Goal: Check status: Check status

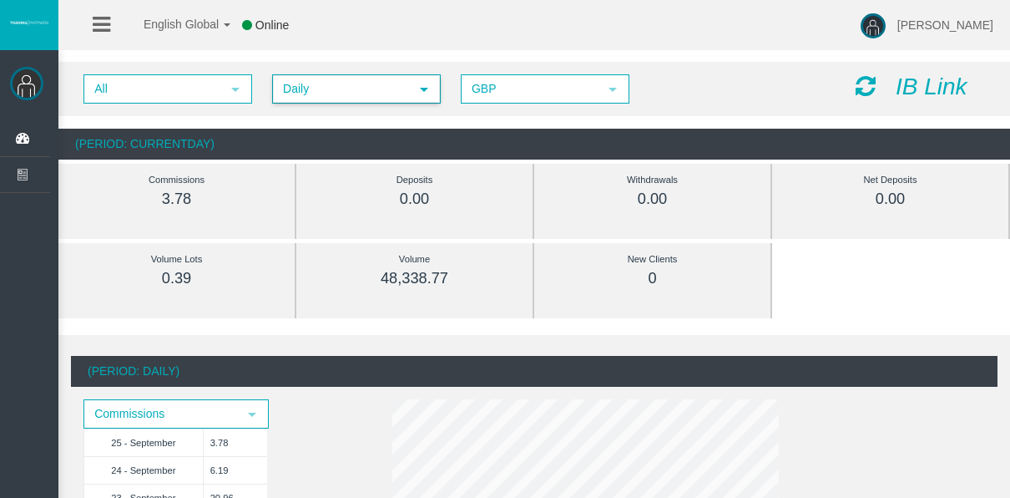
scroll to position [83, 0]
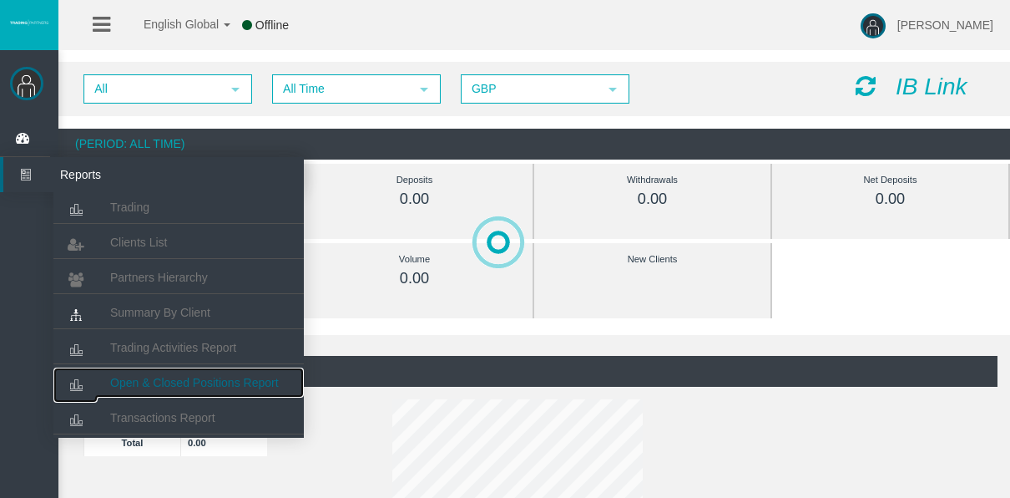
click at [131, 370] on link "Open & Closed Positions Report" at bounding box center [178, 382] width 250 height 30
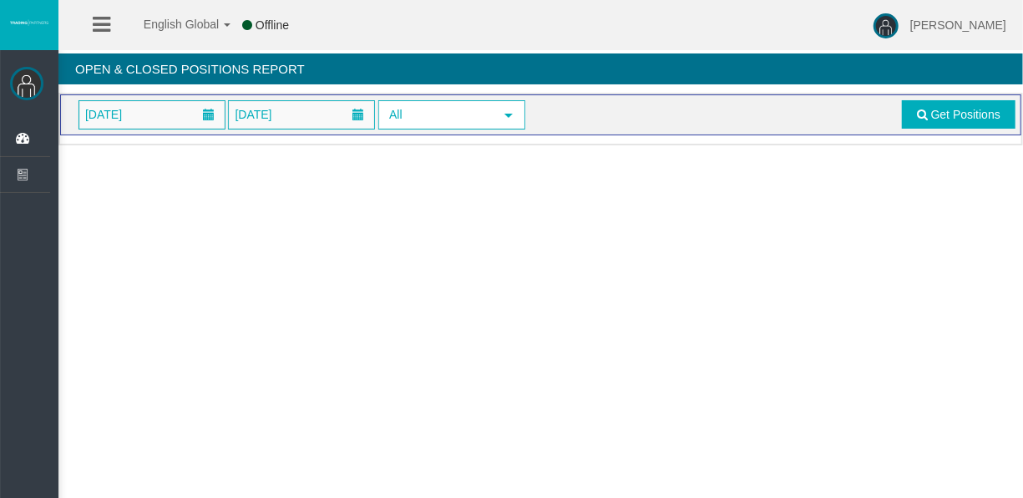
click at [179, 129] on div "[DATE] [DATE] All select Get Positions" at bounding box center [540, 114] width 961 height 41
click at [179, 126] on div "[DATE] [DATE] All select Get Positions" at bounding box center [540, 114] width 961 height 41
click at [179, 124] on span "[DATE]" at bounding box center [151, 115] width 145 height 28
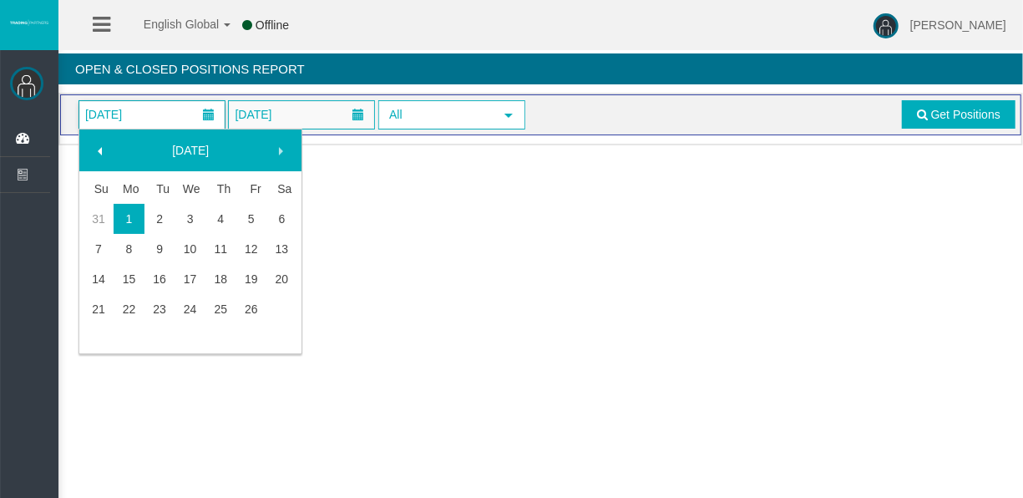
click at [179, 119] on span "[DATE]" at bounding box center [151, 115] width 145 height 28
click at [221, 317] on link "25" at bounding box center [220, 309] width 31 height 30
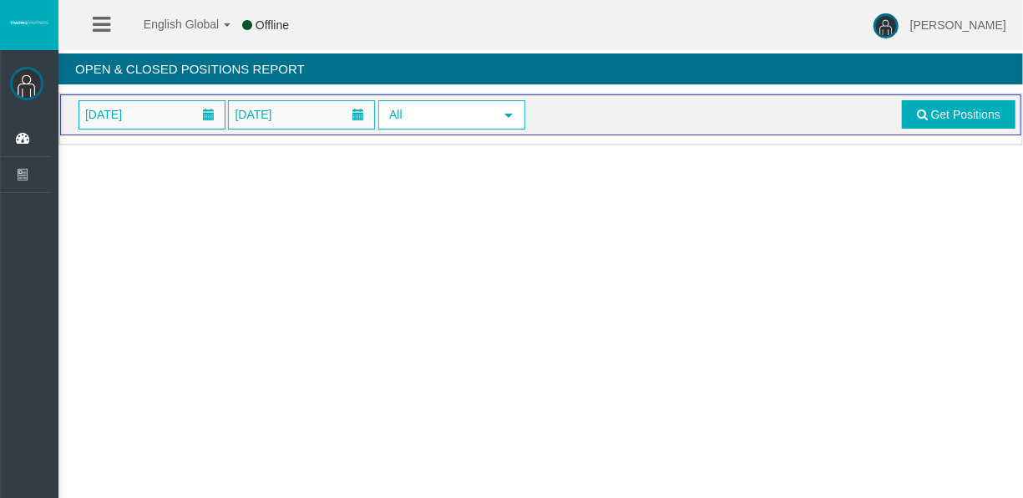
click at [925, 135] on div "Loading... [DATE] [DATE] All select Get Positions" at bounding box center [540, 119] width 964 height 53
click at [924, 134] on div "Loading... [DATE] [DATE] All select Get Positions" at bounding box center [540, 119] width 964 height 53
click at [940, 119] on span "Get Positions" at bounding box center [965, 114] width 69 height 13
